Goal: Find specific page/section: Find specific page/section

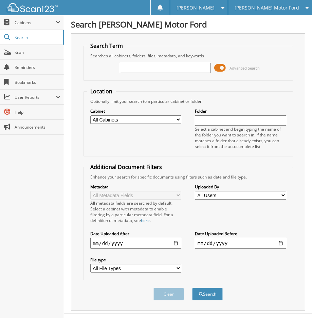
click at [157, 71] on input "text" at bounding box center [165, 68] width 91 height 10
paste input "BE96963"
type input "BE96963"
click at [218, 294] on button "Search" at bounding box center [207, 294] width 31 height 13
click at [220, 68] on span at bounding box center [220, 68] width 12 height 10
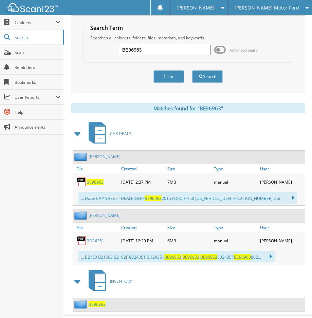
scroll to position [32, 0]
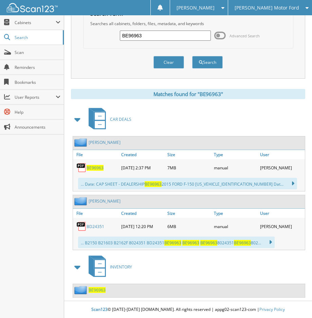
click at [99, 288] on span "BE96963" at bounding box center [97, 291] width 17 height 6
